Goal: Find specific page/section: Find specific page/section

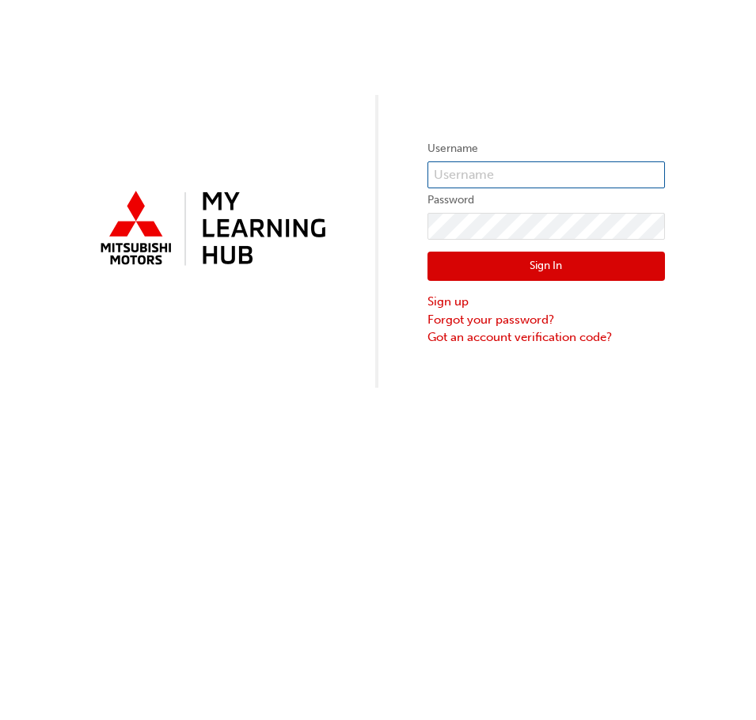
type input "0005981286"
click at [504, 251] on div "Sign In Sign up Forgot your password? Got an account verification code?" at bounding box center [545, 293] width 237 height 107
click at [509, 260] on button "Sign In" at bounding box center [545, 267] width 237 height 30
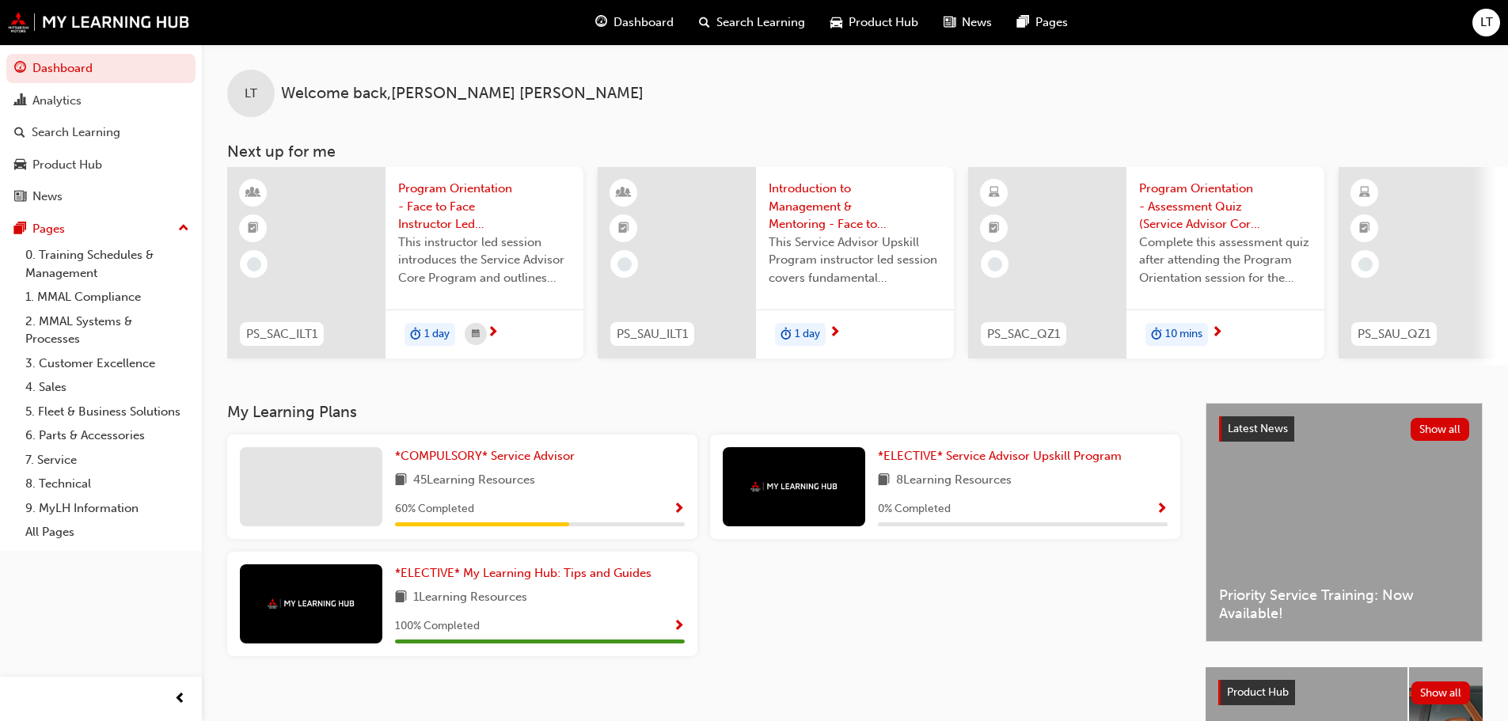
click at [755, 26] on span "Product Hub" at bounding box center [883, 22] width 70 height 18
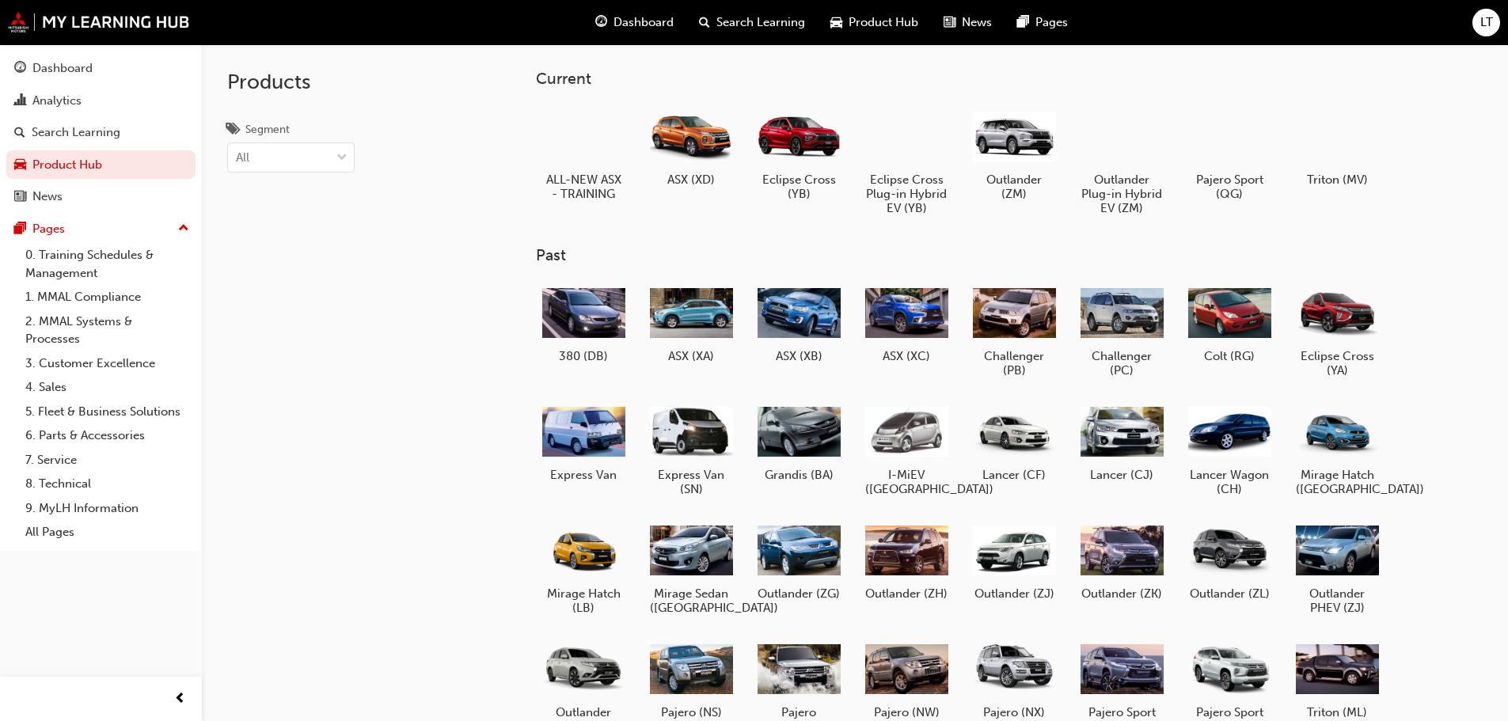
click at [755, 27] on div "LT" at bounding box center [1486, 23] width 28 height 28
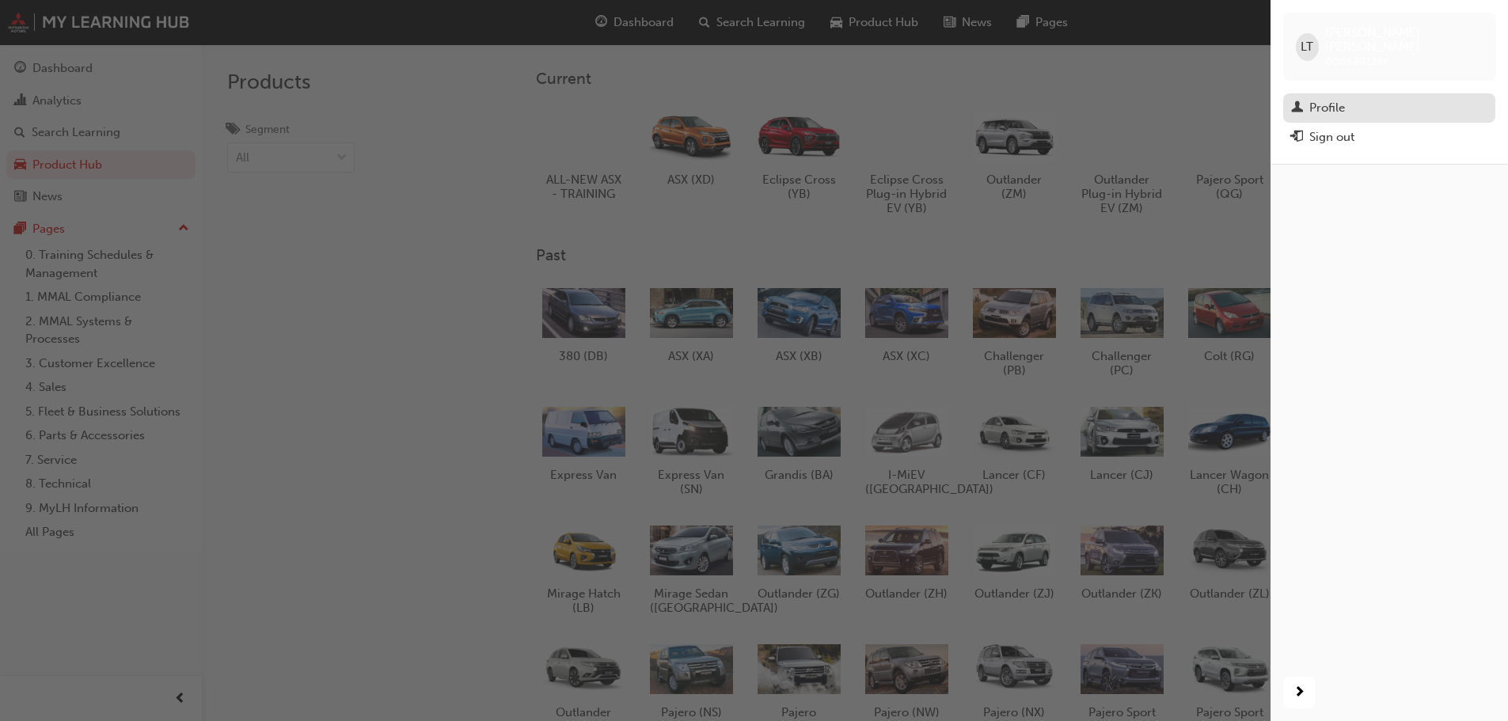
click at [755, 101] on div "Profile" at bounding box center [1389, 108] width 196 height 20
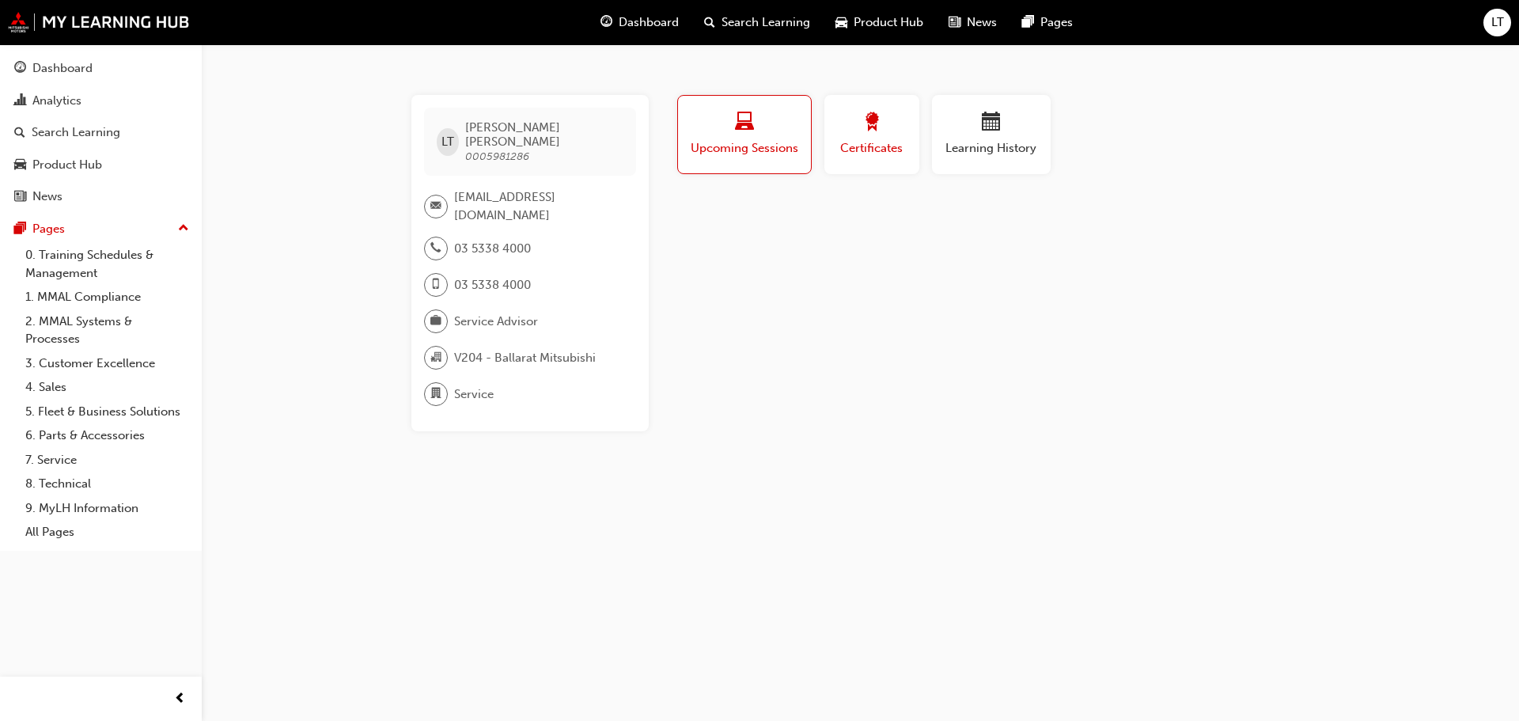
click at [755, 142] on span "Certificates" at bounding box center [871, 148] width 71 height 18
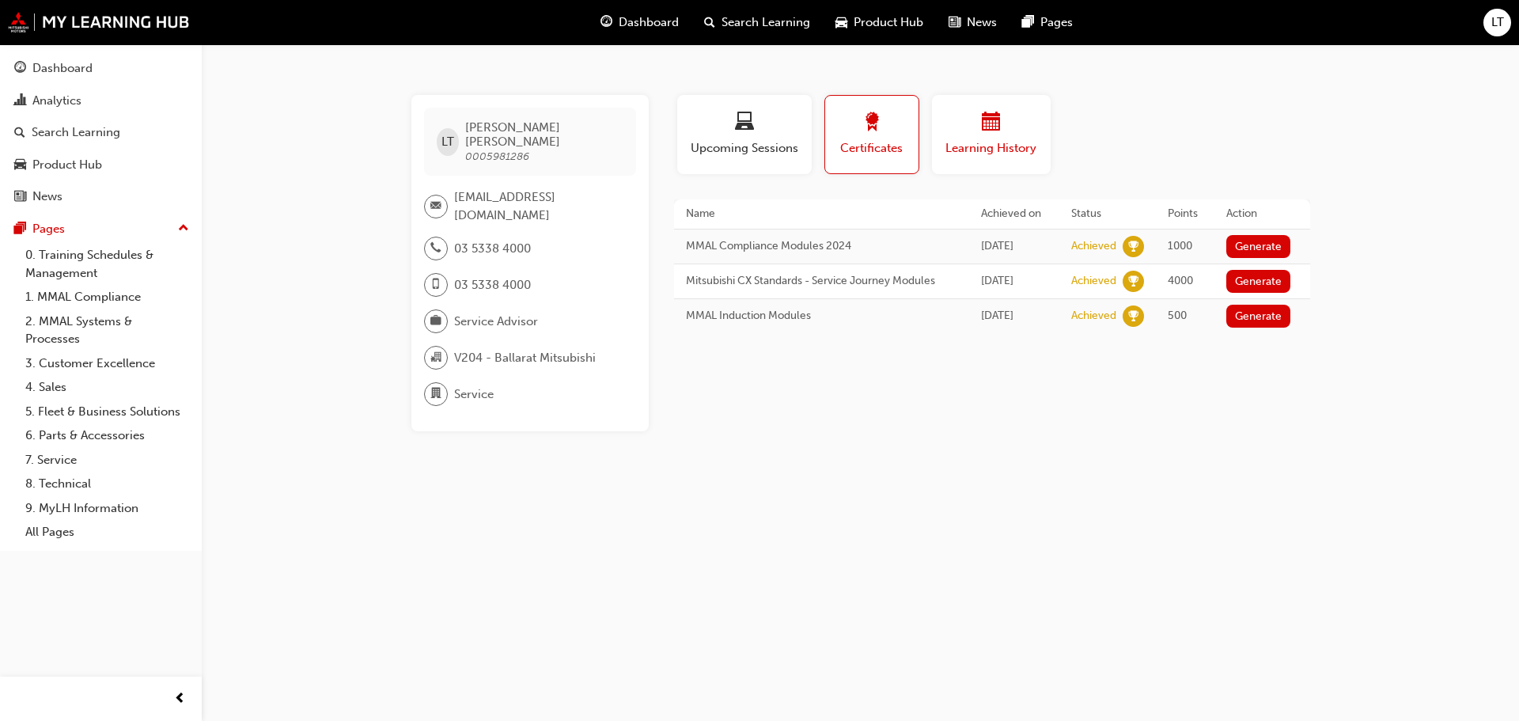
click at [755, 135] on div "button" at bounding box center [991, 124] width 95 height 25
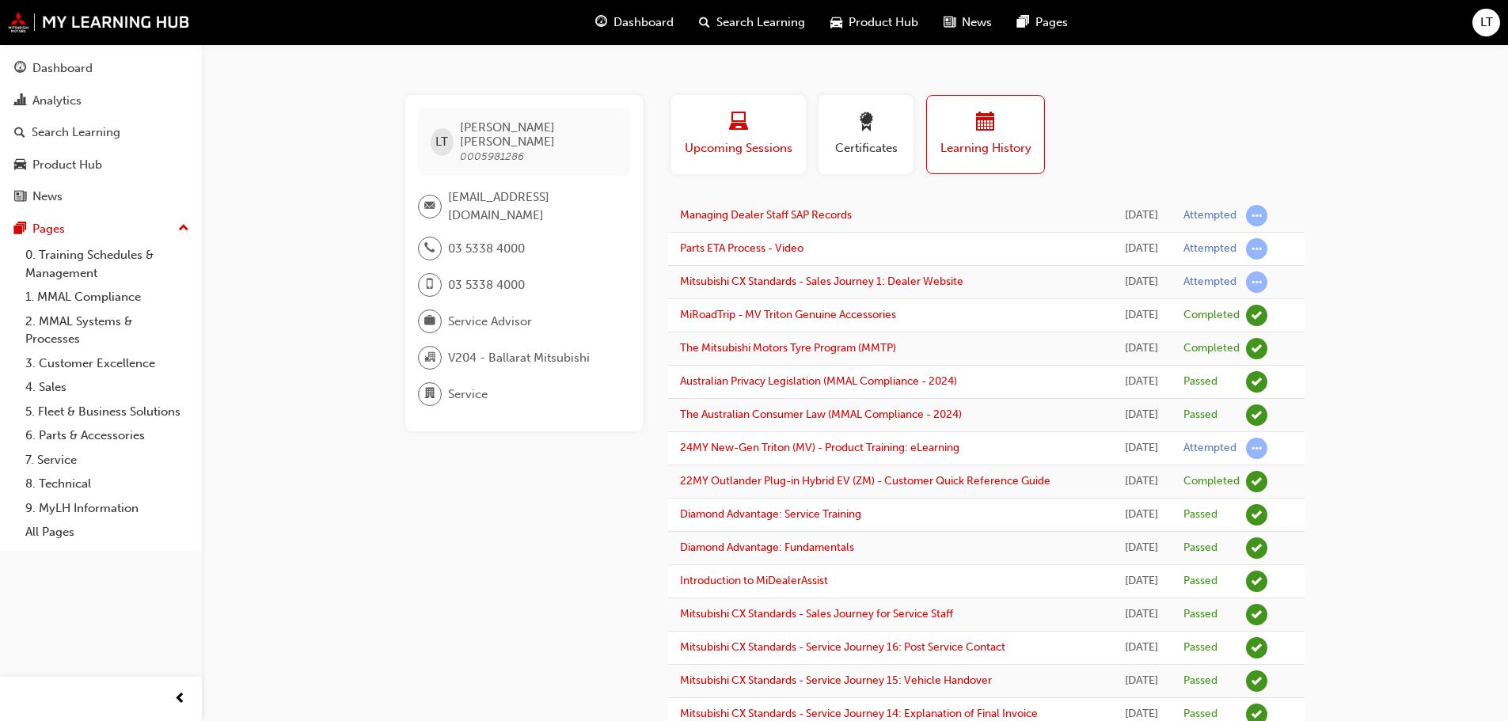
click at [739, 136] on div "Upcoming Sessions" at bounding box center [738, 134] width 111 height 45
